Goal: Task Accomplishment & Management: Use online tool/utility

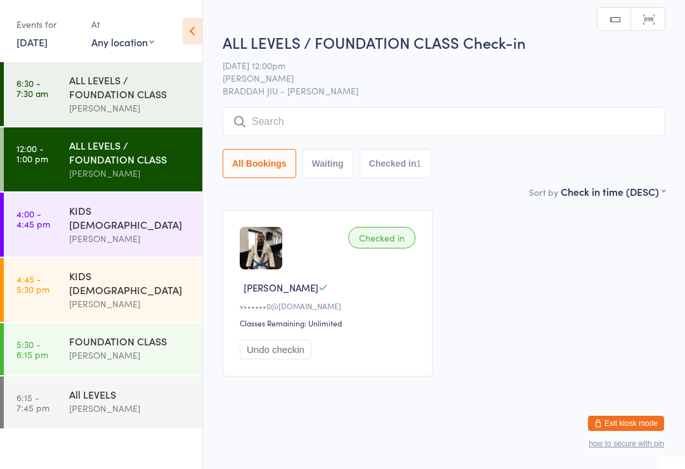
click at [527, 103] on div "ALL LEVELS / FOUNDATION CLASS Check-in [DATE] 12:00pm [PERSON_NAME] BRADDAH JIU…" at bounding box center [443, 108] width 442 height 153
click at [471, 128] on input "search" at bounding box center [443, 121] width 442 height 29
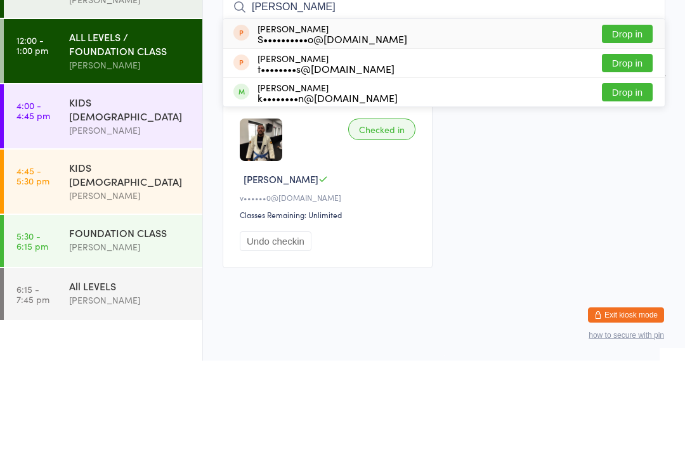
type input "[PERSON_NAME]"
click at [640, 191] on button "Drop in" at bounding box center [627, 200] width 51 height 18
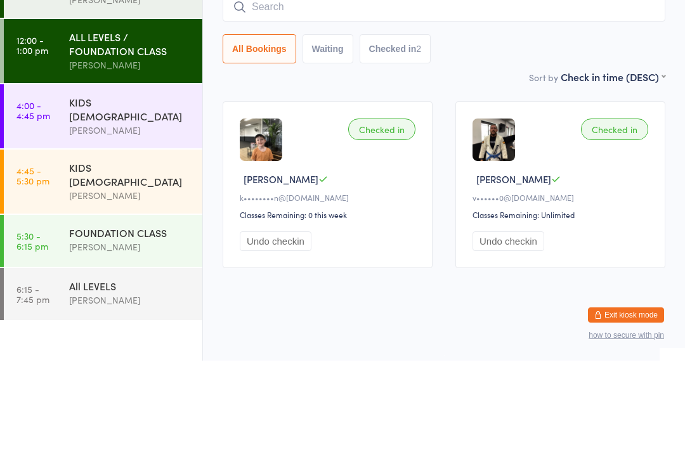
click at [26, 193] on link "4:00 - 4:45 pm KIDS [DEMOGRAPHIC_DATA] [PERSON_NAME]" at bounding box center [103, 225] width 198 height 64
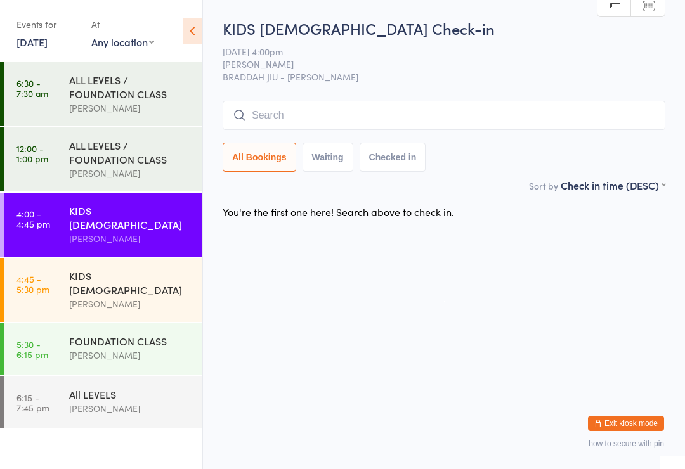
click at [96, 297] on div "[PERSON_NAME]" at bounding box center [130, 304] width 122 height 15
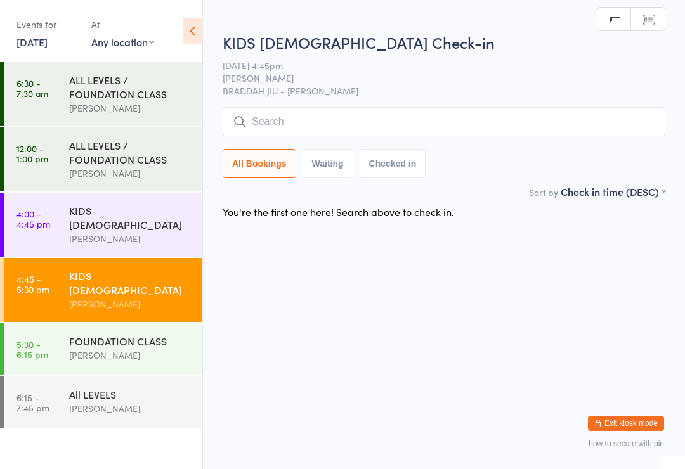
click at [75, 146] on div "ALL LEVELS / FOUNDATION CLASS" at bounding box center [130, 152] width 122 height 28
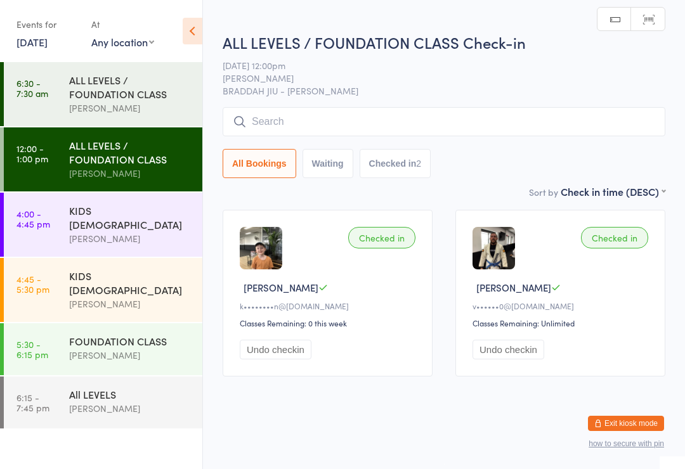
click at [269, 358] on button "Undo checkin" at bounding box center [276, 350] width 72 height 20
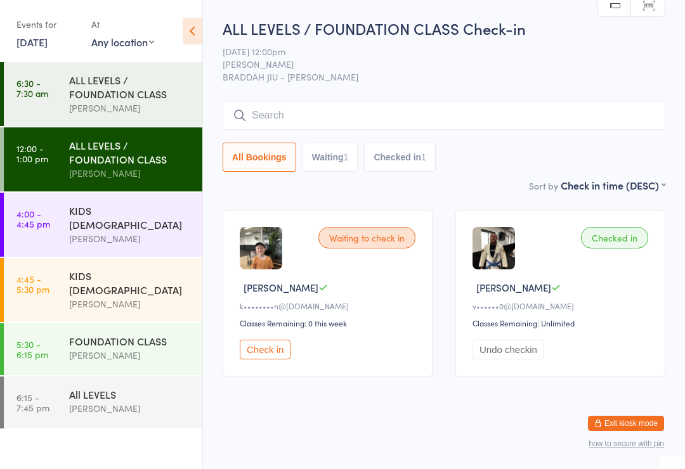
click at [69, 221] on div "KIDS [DEMOGRAPHIC_DATA]" at bounding box center [130, 217] width 122 height 28
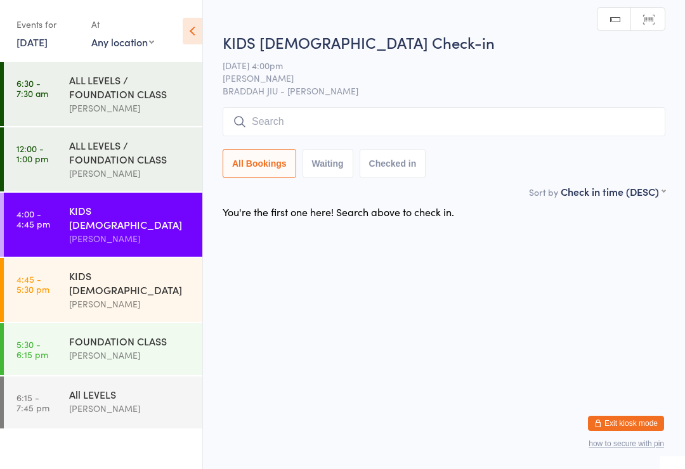
click at [638, 121] on input "search" at bounding box center [443, 121] width 442 height 29
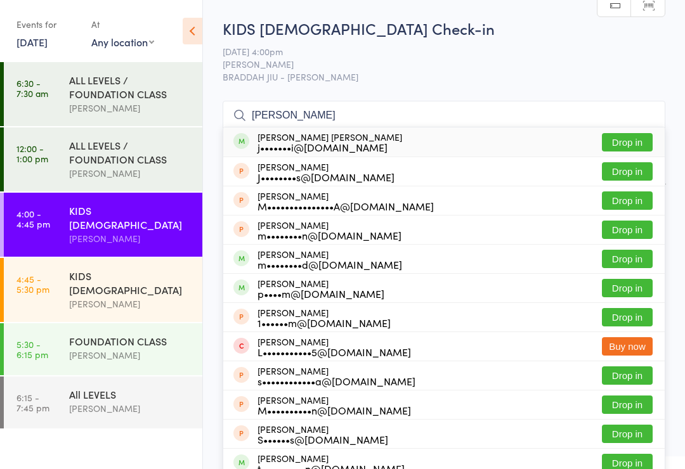
type input "[PERSON_NAME]"
click at [631, 134] on button "Drop in" at bounding box center [627, 142] width 51 height 18
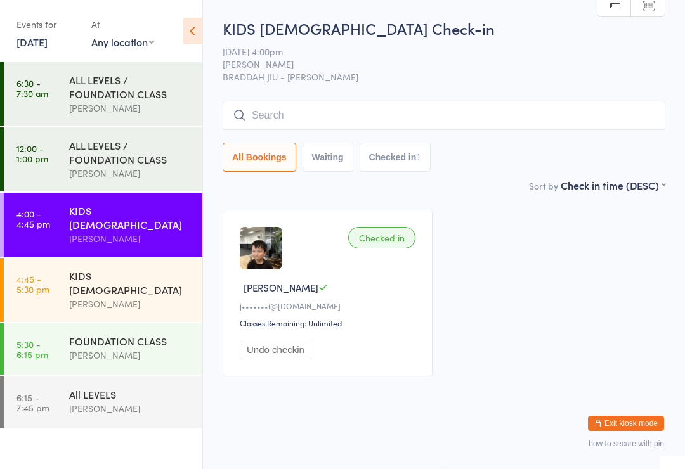
click at [62, 204] on link "4:00 - 4:45 pm KIDS [DEMOGRAPHIC_DATA] [PERSON_NAME]" at bounding box center [103, 225] width 198 height 64
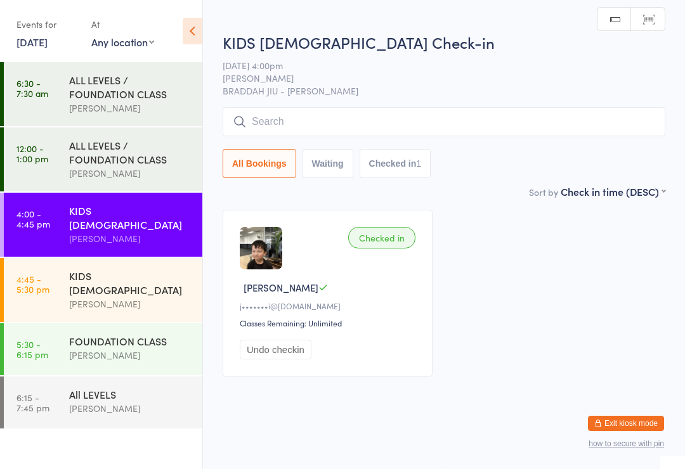
click at [464, 128] on input "search" at bounding box center [443, 121] width 442 height 29
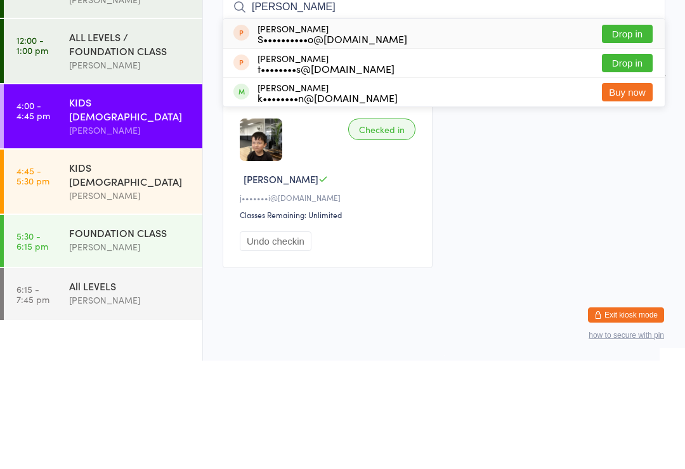
type input "[PERSON_NAME]"
click at [640, 133] on button "Drop in" at bounding box center [627, 142] width 51 height 18
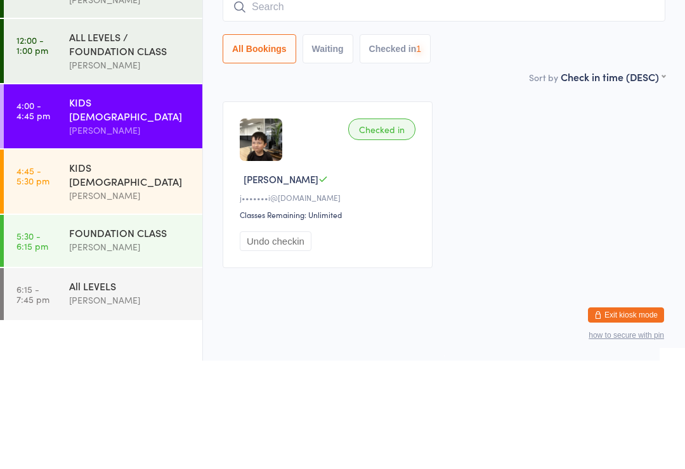
scroll to position [10, 0]
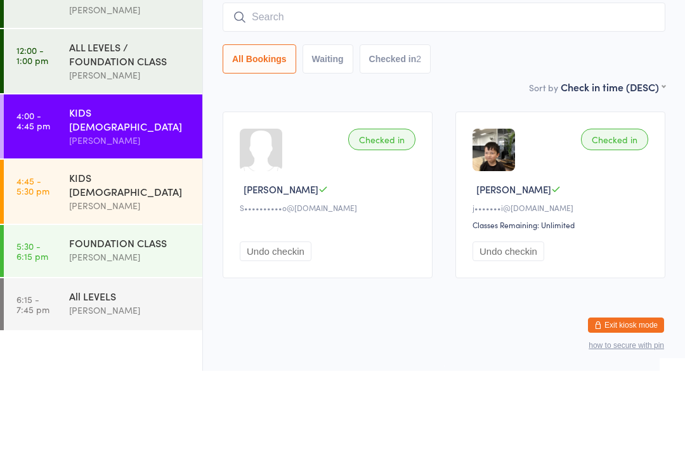
click at [282, 340] on button "Undo checkin" at bounding box center [276, 350] width 72 height 20
click at [333, 101] on input "search" at bounding box center [443, 115] width 442 height 29
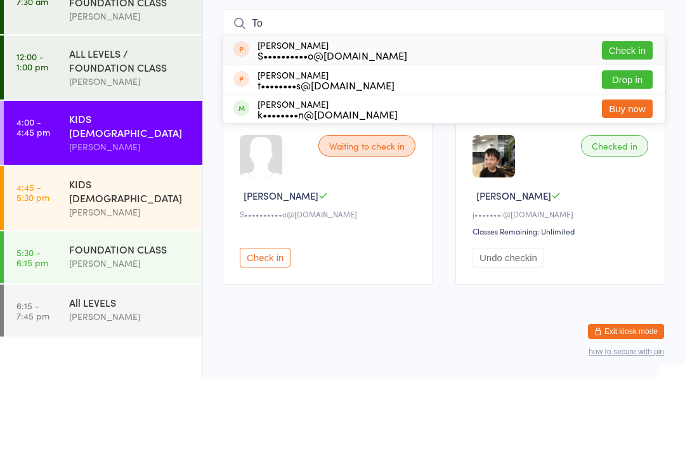
type input "T"
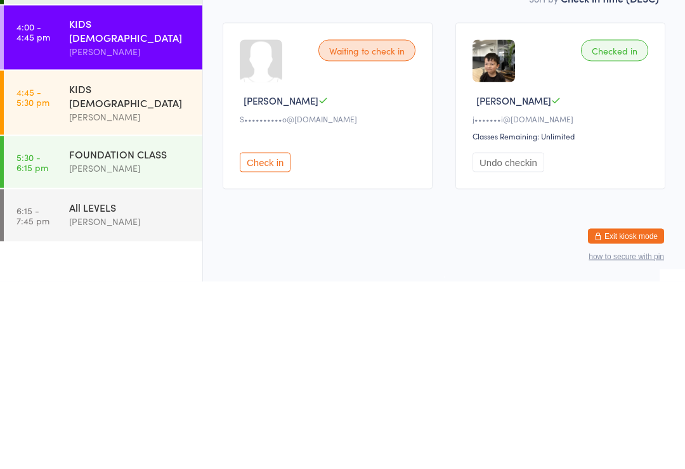
click at [370, 227] on div "Waiting to check in" at bounding box center [366, 238] width 97 height 22
click at [312, 101] on input "search" at bounding box center [443, 115] width 442 height 29
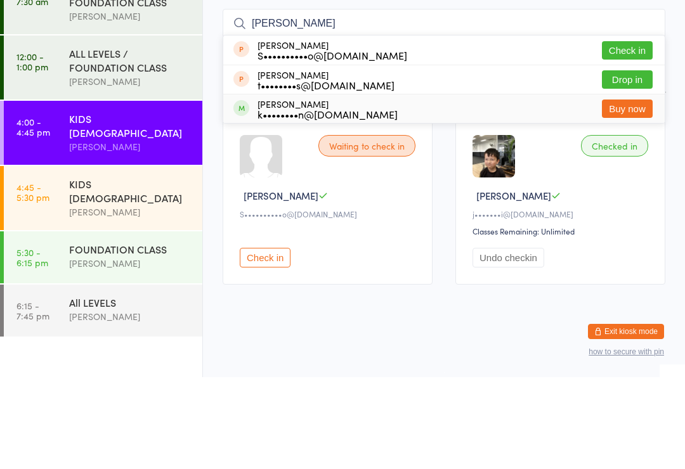
type input "[PERSON_NAME]"
click at [284, 191] on div "[PERSON_NAME] k••••••••n@[DOMAIN_NAME]" at bounding box center [327, 201] width 140 height 20
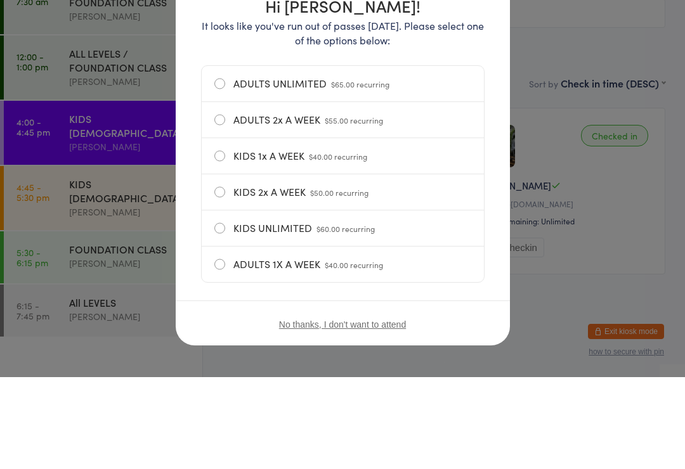
scroll to position [81, 0]
click at [466, 89] on h1 "Hi [PERSON_NAME]!" at bounding box center [342, 97] width 283 height 16
click at [470, 89] on h1 "Hi [PERSON_NAME]!" at bounding box center [342, 97] width 283 height 16
click at [468, 89] on h1 "Hi [PERSON_NAME]!" at bounding box center [342, 97] width 283 height 16
click at [475, 89] on h1 "Hi [PERSON_NAME]!" at bounding box center [342, 97] width 283 height 16
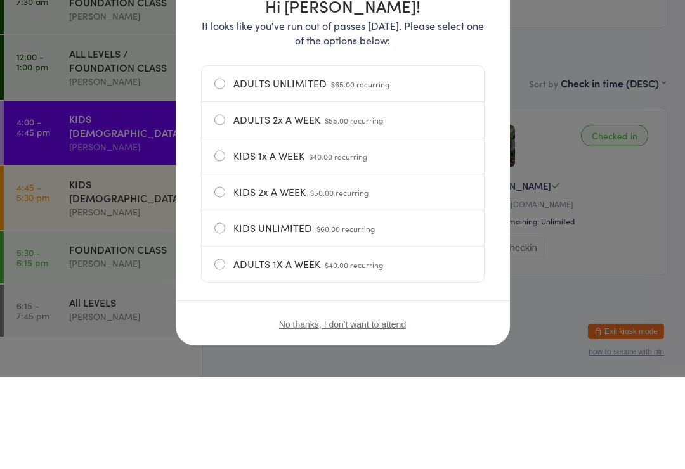
click at [468, 89] on h1 "Hi [PERSON_NAME]!" at bounding box center [342, 97] width 283 height 16
click at [478, 89] on h1 "Hi [PERSON_NAME]!" at bounding box center [342, 97] width 283 height 16
click at [557, 228] on div "Hi [PERSON_NAME]! It looks like you've run out of passes [DATE]. Please select …" at bounding box center [342, 234] width 685 height 469
click at [544, 330] on button "Undo checkin" at bounding box center [508, 340] width 72 height 20
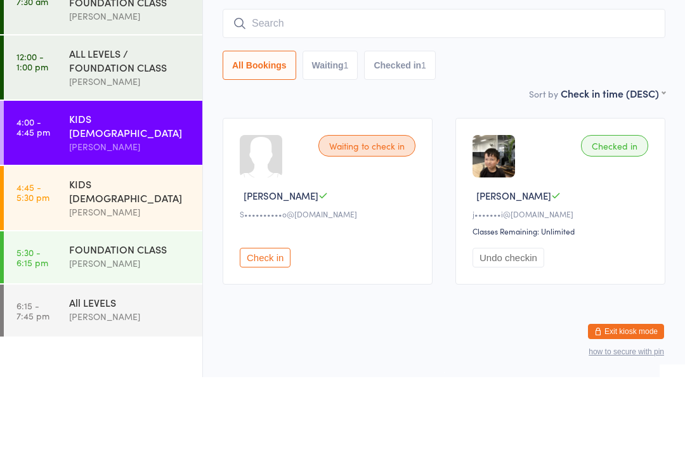
click at [553, 288] on div "Waiting to check in [PERSON_NAME] Y S••••••••••o@[DOMAIN_NAME] Check in Checked…" at bounding box center [443, 293] width 465 height 190
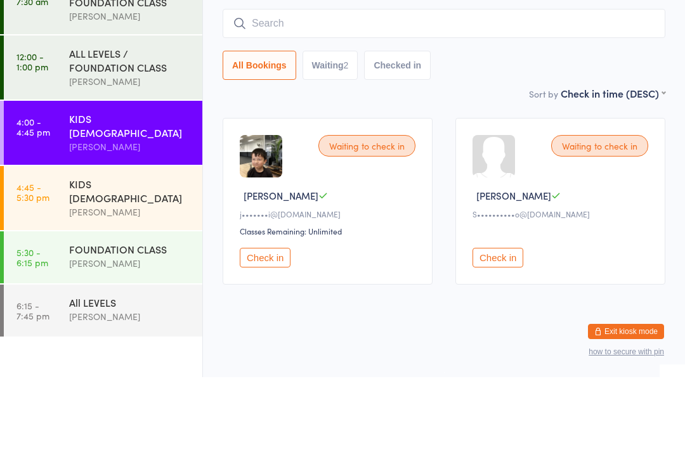
click at [603, 101] on input "search" at bounding box center [443, 115] width 442 height 29
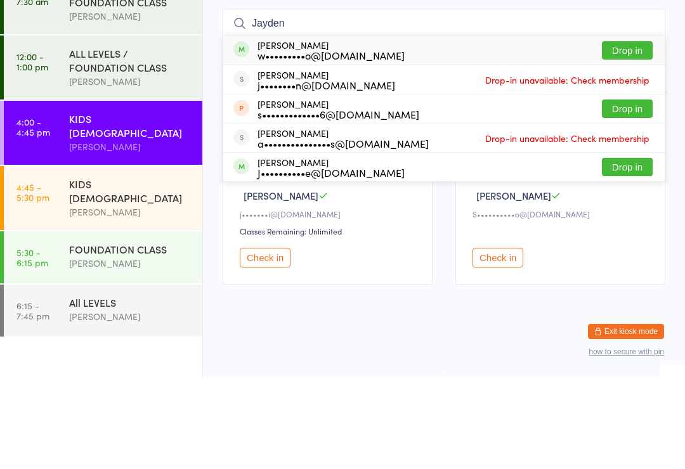
type input "Jayden"
click at [640, 133] on button "Drop in" at bounding box center [627, 142] width 51 height 18
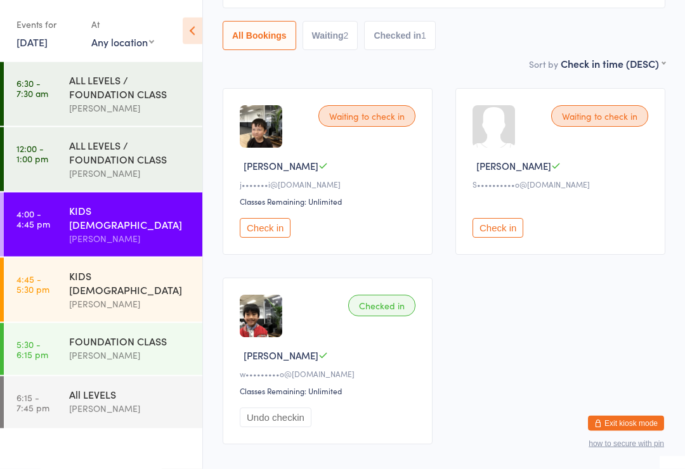
scroll to position [122, 0]
